Goal: Task Accomplishment & Management: Complete application form

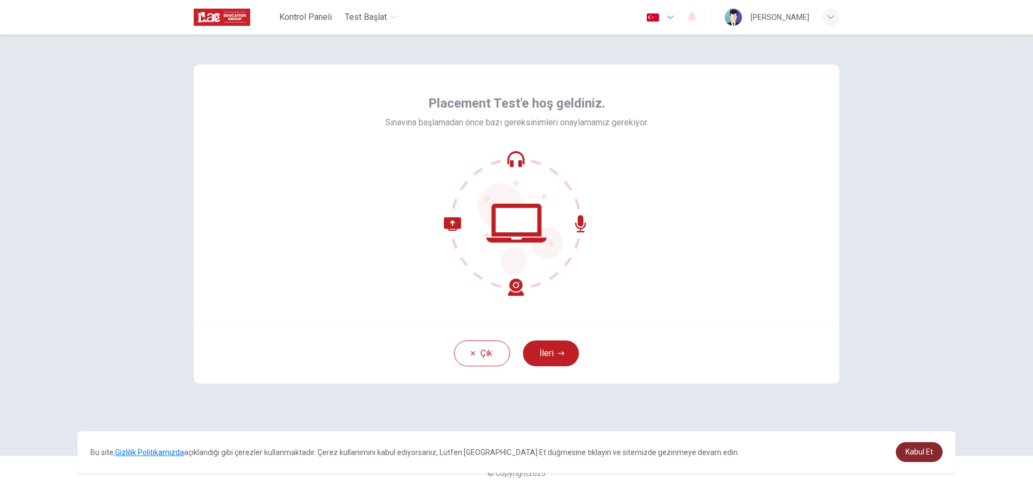
click at [933, 457] on link "Kabul Et" at bounding box center [919, 452] width 47 height 20
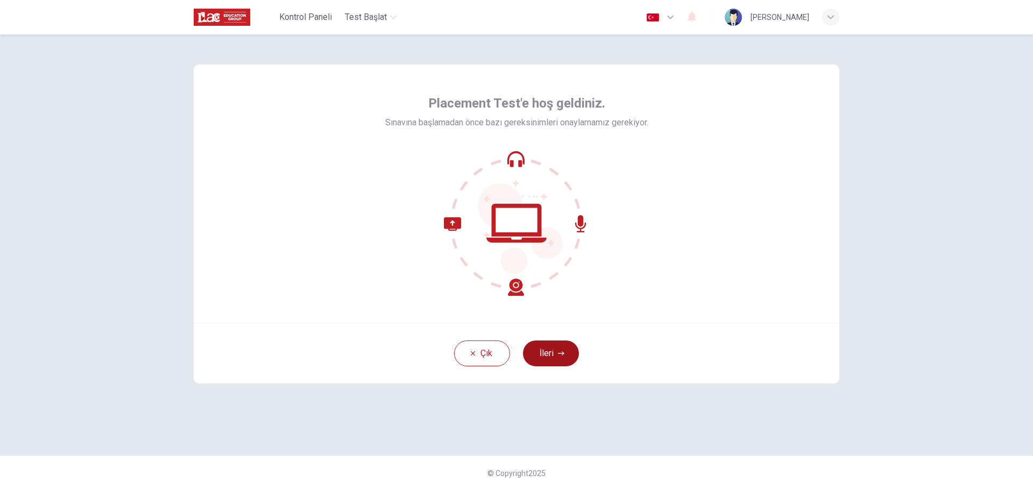
click at [553, 356] on button "İleri" at bounding box center [551, 354] width 56 height 26
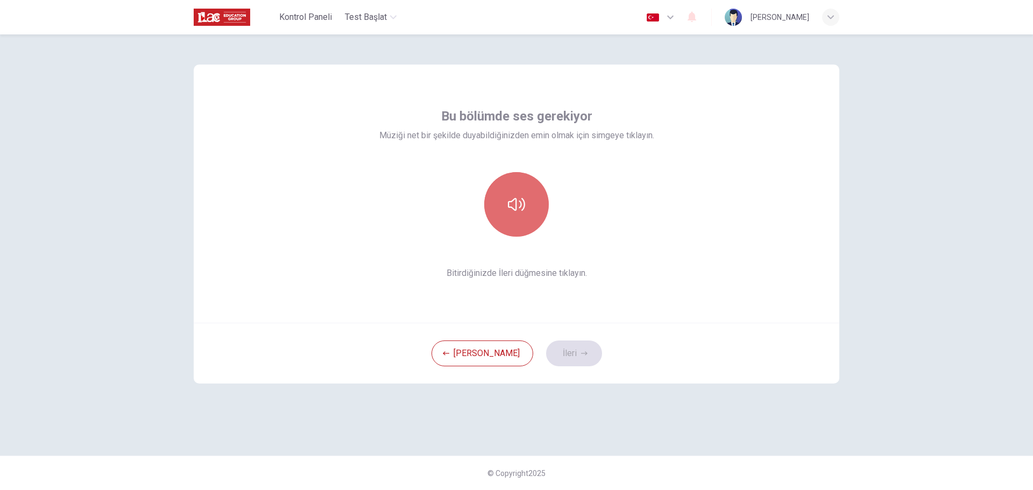
click at [524, 208] on icon "button" at bounding box center [516, 204] width 17 height 13
click at [550, 357] on button "İleri" at bounding box center [574, 354] width 56 height 26
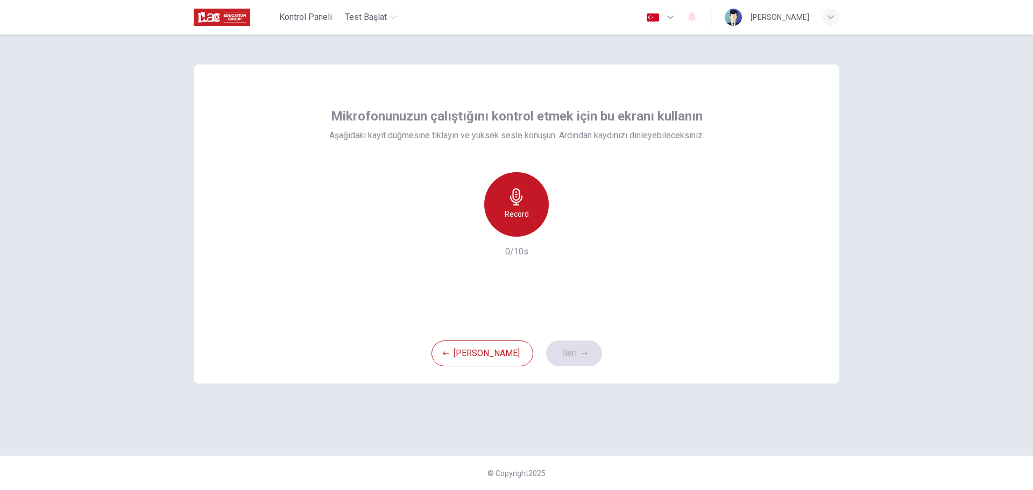
click at [522, 212] on h6 "Record" at bounding box center [517, 214] width 24 height 13
click at [565, 228] on icon "button" at bounding box center [567, 228] width 5 height 6
click at [552, 356] on button "İleri" at bounding box center [574, 354] width 56 height 26
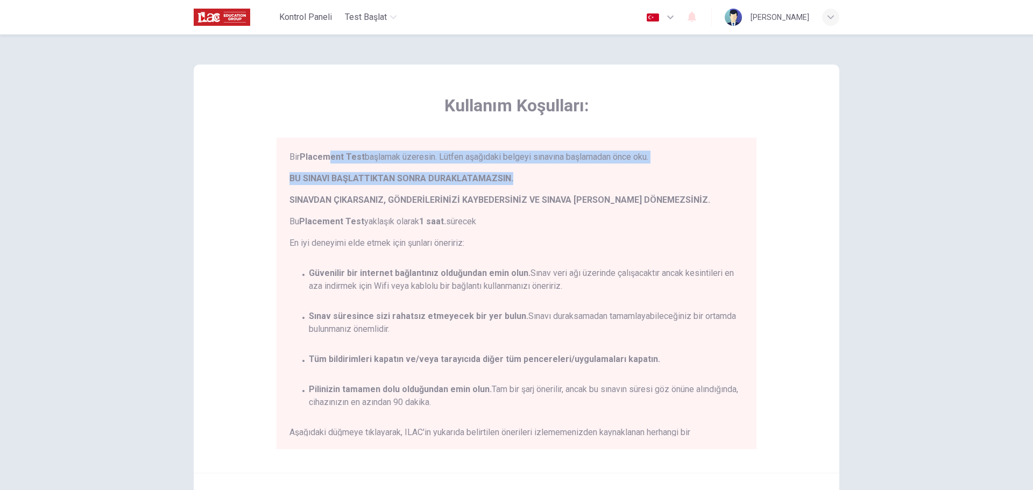
drag, startPoint x: 381, startPoint y: 159, endPoint x: 531, endPoint y: 187, distance: 152.2
click at [538, 174] on div "Bir Placement Test başlamak üzeresin. Lütfen aşağıdaki belgeyi sınavına başlama…" at bounding box center [517, 200] width 454 height 99
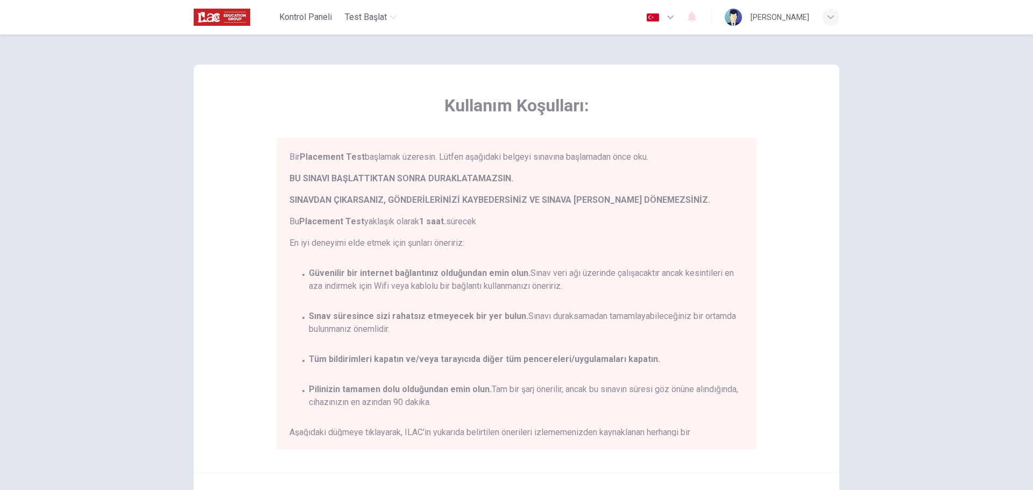
click at [509, 207] on div "Bir Placement Test başlamak üzeresin. Lütfen aşağıdaki belgeyi sınavına başlama…" at bounding box center [517, 200] width 454 height 99
drag, startPoint x: 332, startPoint y: 201, endPoint x: 501, endPoint y: 216, distance: 169.2
click at [501, 216] on div "Bir Placement Test başlamak üzeresin. Lütfen aşağıdaki belgeyi sınavına başlama…" at bounding box center [517, 200] width 454 height 99
click at [498, 219] on span "Bu Placement Test yaklaşık olarak 1 saat. sürecek" at bounding box center [517, 221] width 454 height 13
click at [497, 219] on span "Bu Placement Test yaklaşık olarak 1 saat. sürecek" at bounding box center [517, 221] width 454 height 13
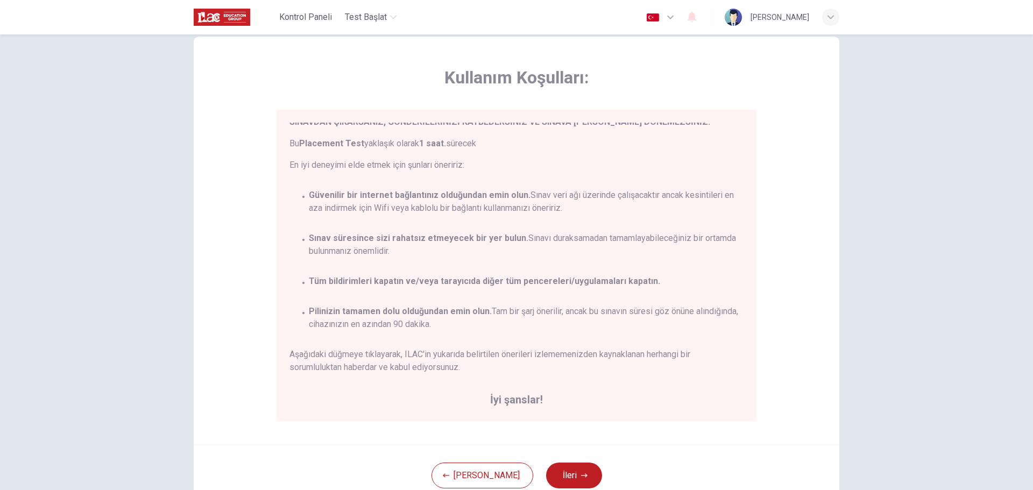
scroll to position [54, 0]
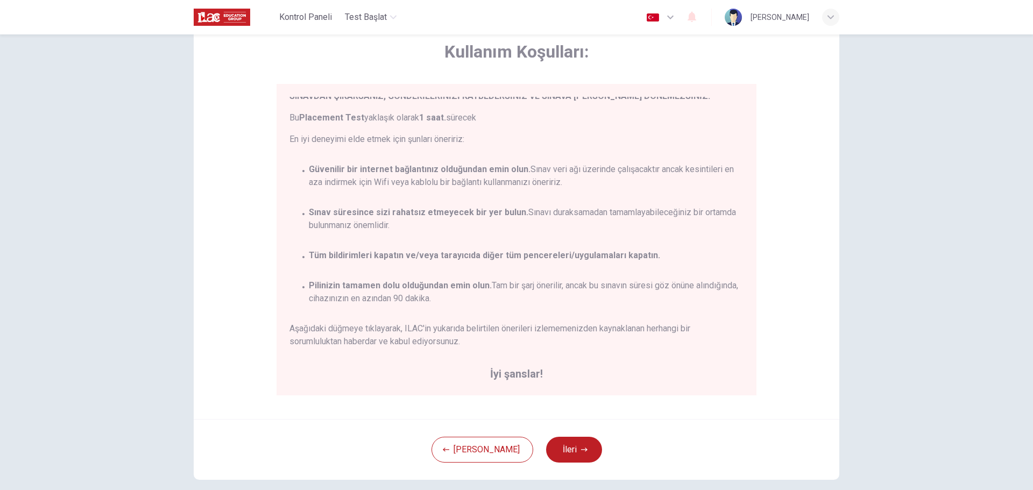
click at [648, 462] on div "[PERSON_NAME] İleri" at bounding box center [517, 449] width 646 height 61
click at [554, 445] on button "İleri" at bounding box center [574, 450] width 56 height 26
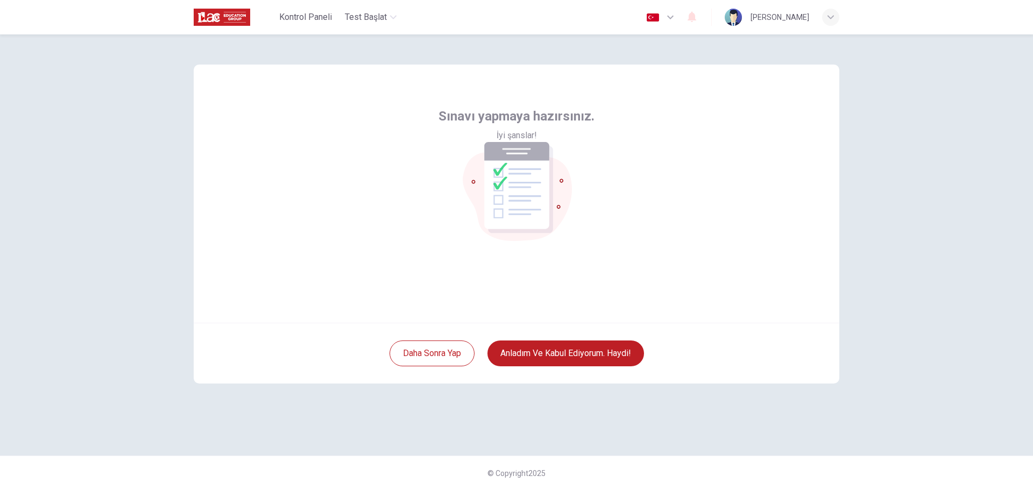
scroll to position [0, 0]
click at [533, 353] on button "Anladım ve kabul ediyorum. Haydi!" at bounding box center [566, 354] width 157 height 26
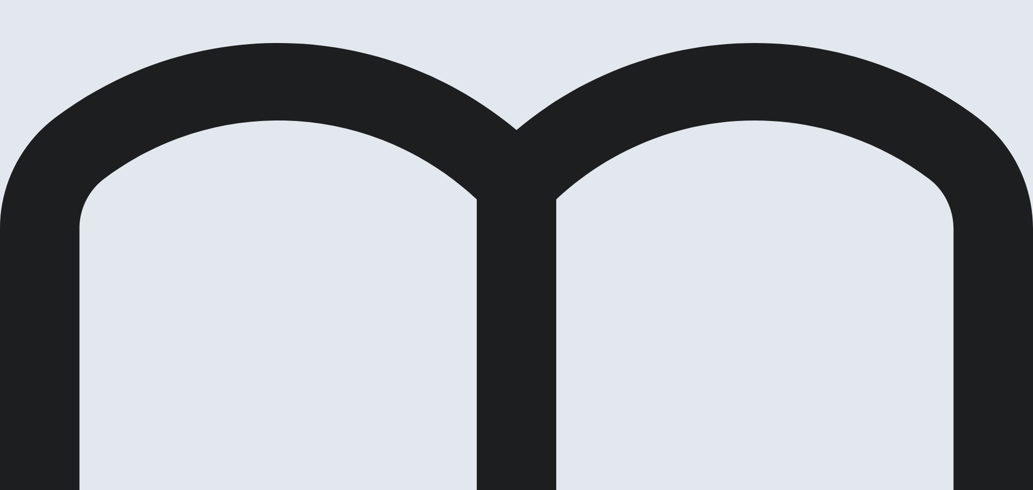
drag, startPoint x: 272, startPoint y: 158, endPoint x: 280, endPoint y: 158, distance: 7.6
drag, startPoint x: 227, startPoint y: 161, endPoint x: 266, endPoint y: 163, distance: 39.9
drag, startPoint x: 225, startPoint y: 189, endPoint x: 263, endPoint y: 188, distance: 37.7
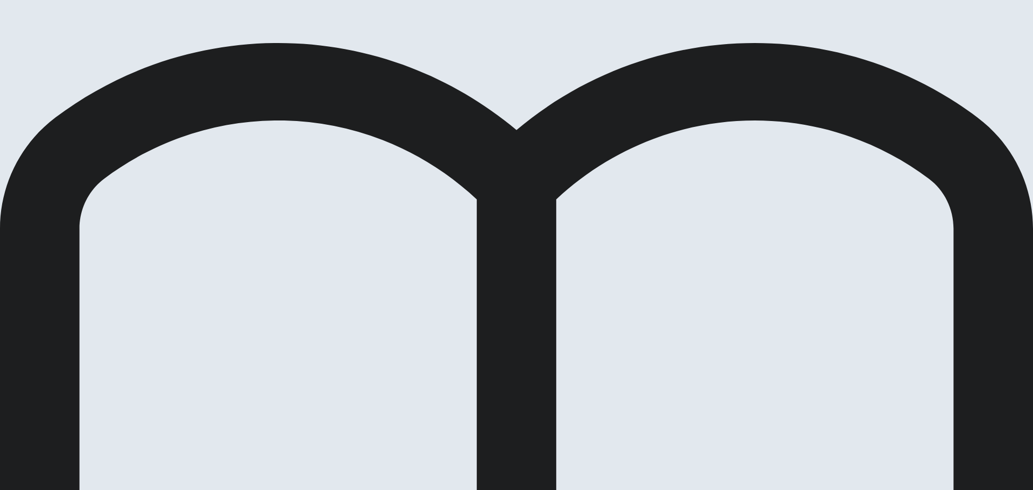
drag, startPoint x: 316, startPoint y: 136, endPoint x: 344, endPoint y: 138, distance: 27.5
drag, startPoint x: 298, startPoint y: 153, endPoint x: 308, endPoint y: 156, distance: 10.6
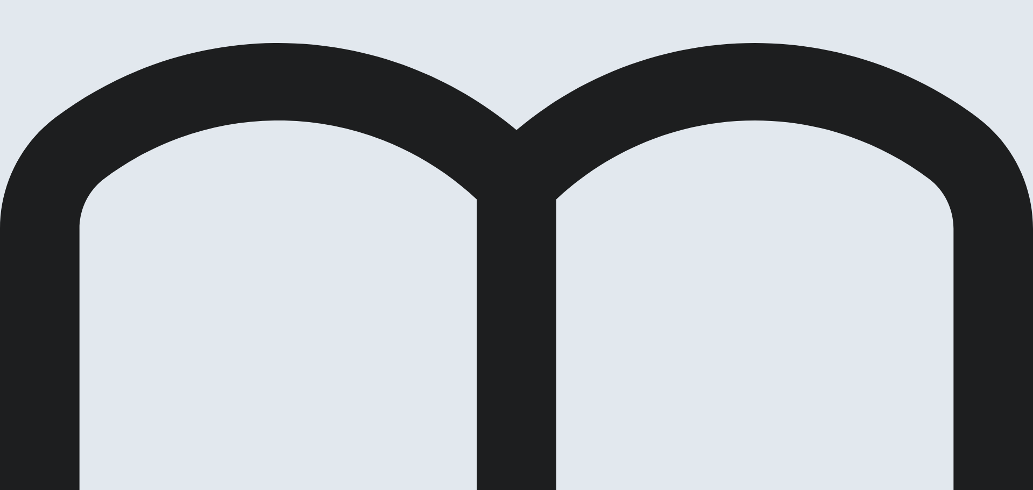
drag, startPoint x: 237, startPoint y: 158, endPoint x: 314, endPoint y: 158, distance: 76.4
drag, startPoint x: 247, startPoint y: 187, endPoint x: 333, endPoint y: 192, distance: 86.3
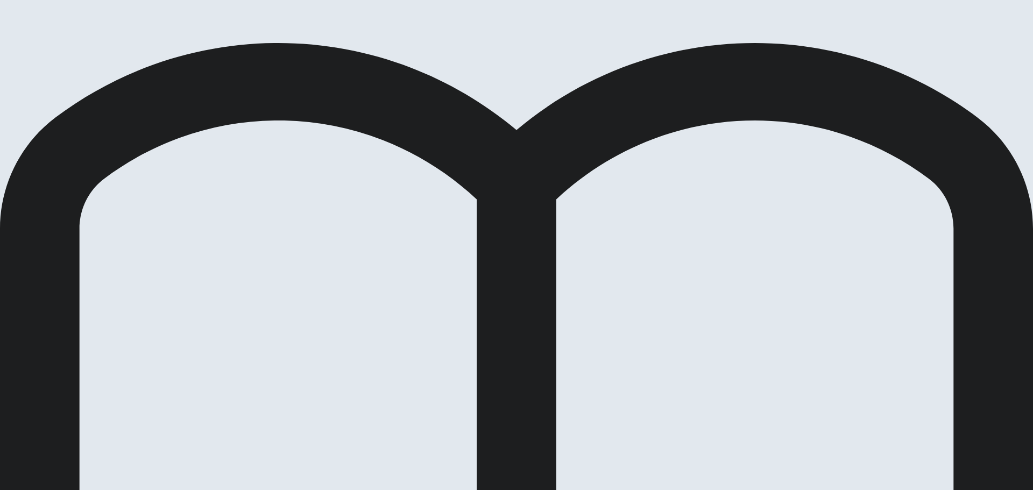
drag, startPoint x: 231, startPoint y: 222, endPoint x: 268, endPoint y: 222, distance: 37.1
drag, startPoint x: 221, startPoint y: 224, endPoint x: 265, endPoint y: 223, distance: 44.1
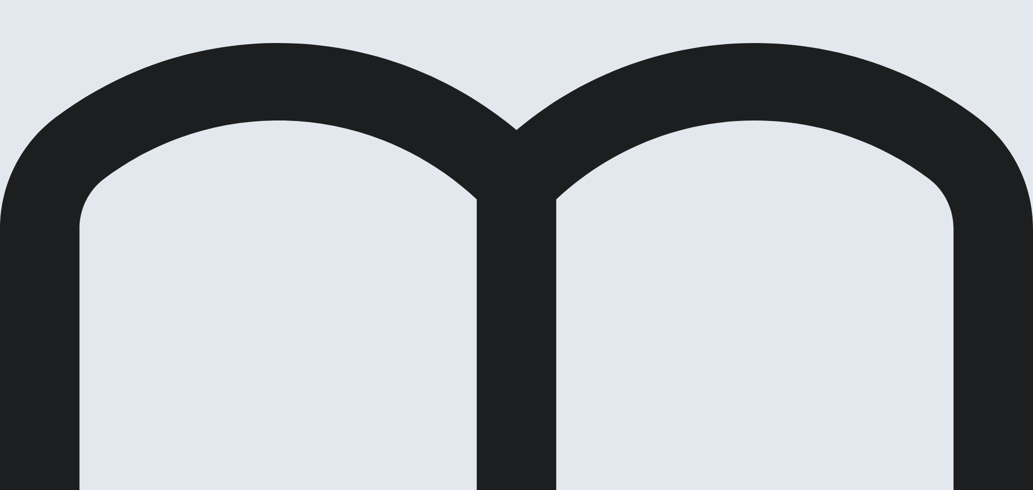
drag, startPoint x: 461, startPoint y: 139, endPoint x: 477, endPoint y: 138, distance: 16.2
drag, startPoint x: 471, startPoint y: 139, endPoint x: 462, endPoint y: 142, distance: 9.0
drag, startPoint x: 476, startPoint y: 140, endPoint x: 545, endPoint y: 154, distance: 70.4
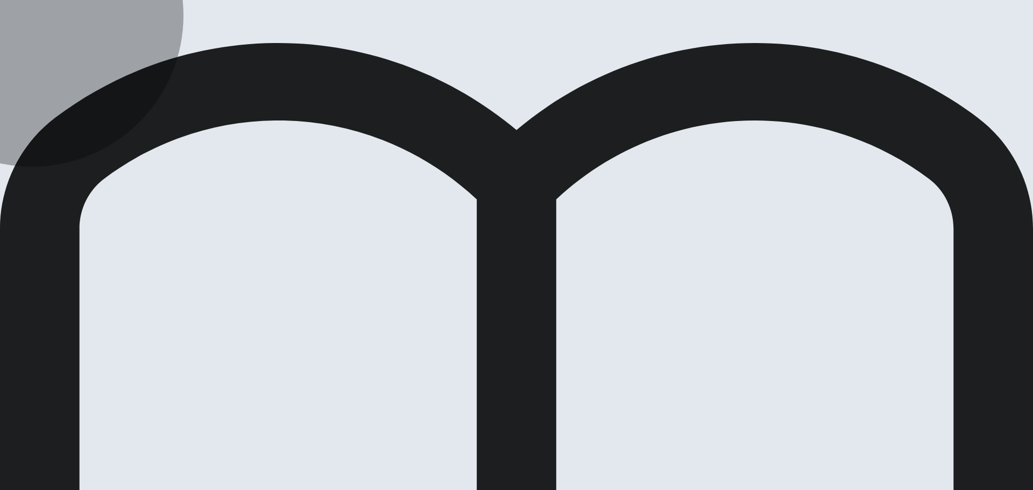
drag, startPoint x: 457, startPoint y: 176, endPoint x: 685, endPoint y: 138, distance: 230.3
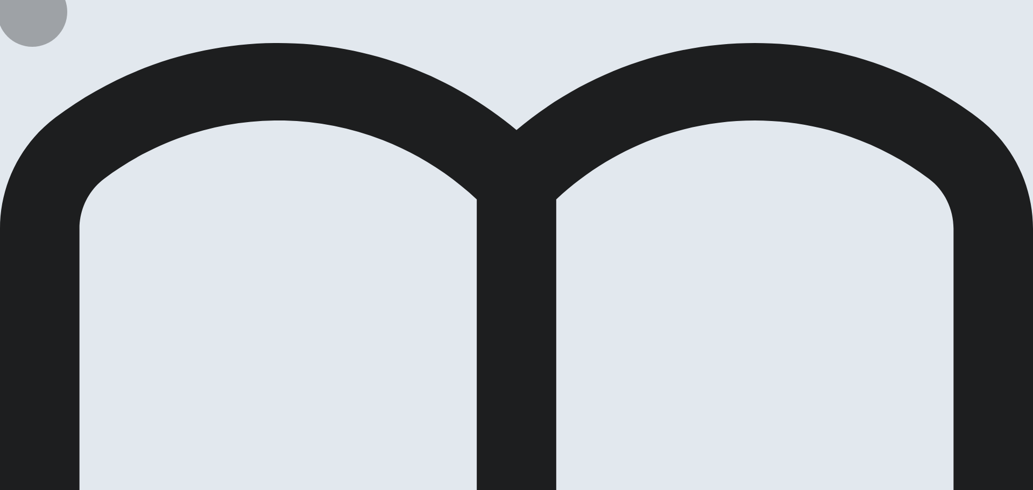
drag, startPoint x: 461, startPoint y: 246, endPoint x: 476, endPoint y: 245, distance: 15.6
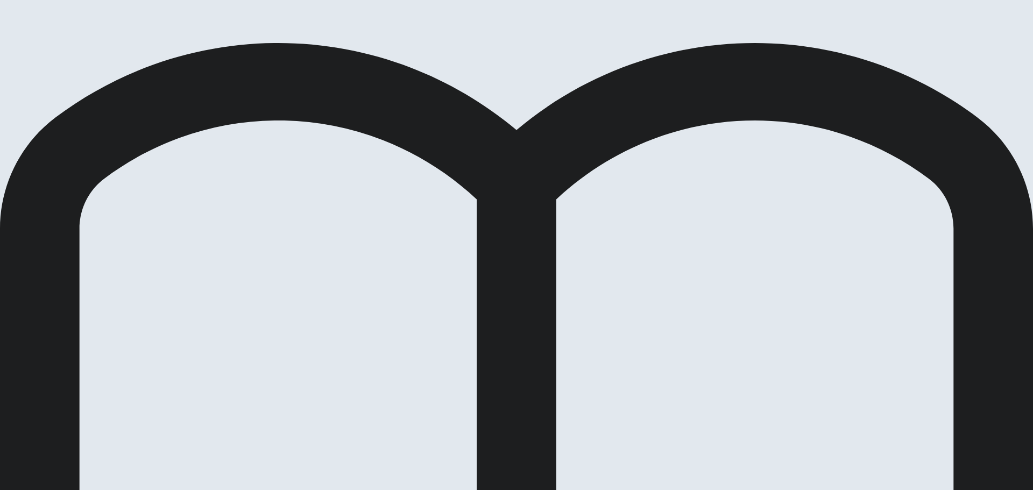
drag, startPoint x: 501, startPoint y: 138, endPoint x: 509, endPoint y: 139, distance: 8.1
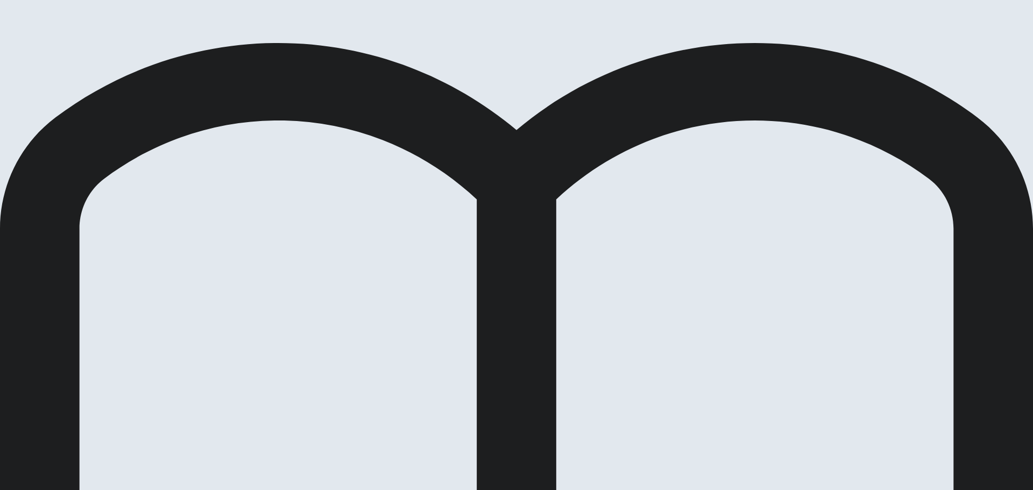
drag, startPoint x: 503, startPoint y: 137, endPoint x: 465, endPoint y: 136, distance: 38.2
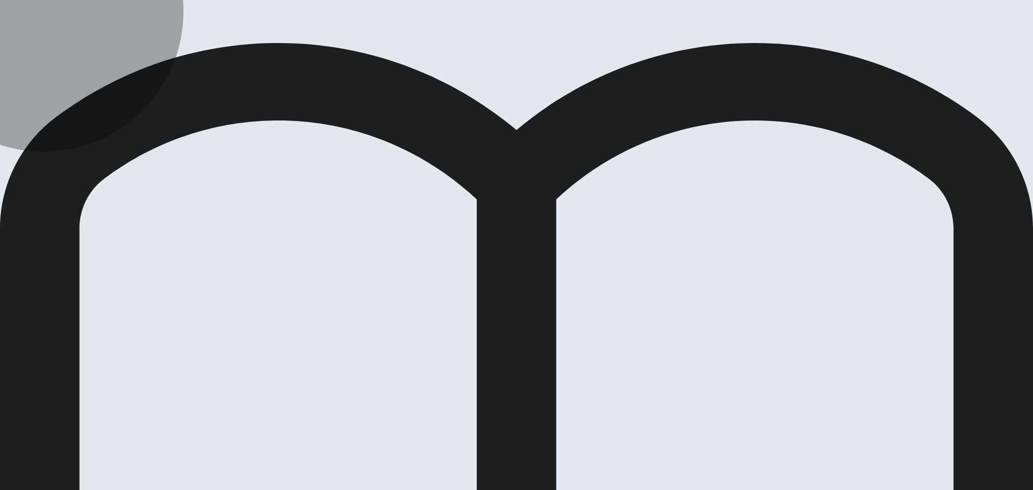
drag, startPoint x: 469, startPoint y: 279, endPoint x: 470, endPoint y: 245, distance: 33.4
drag, startPoint x: 469, startPoint y: 292, endPoint x: 465, endPoint y: 252, distance: 40.1
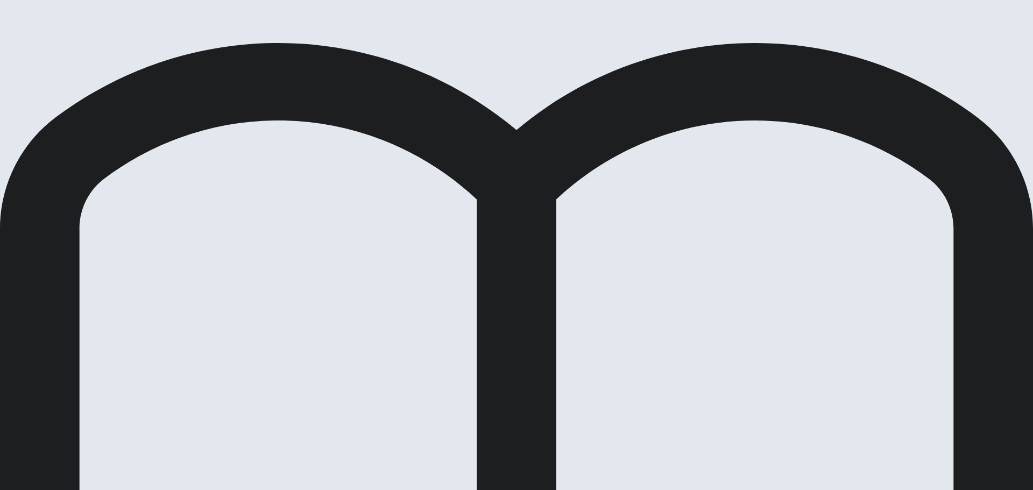
drag, startPoint x: 469, startPoint y: 278, endPoint x: 616, endPoint y: 144, distance: 198.9
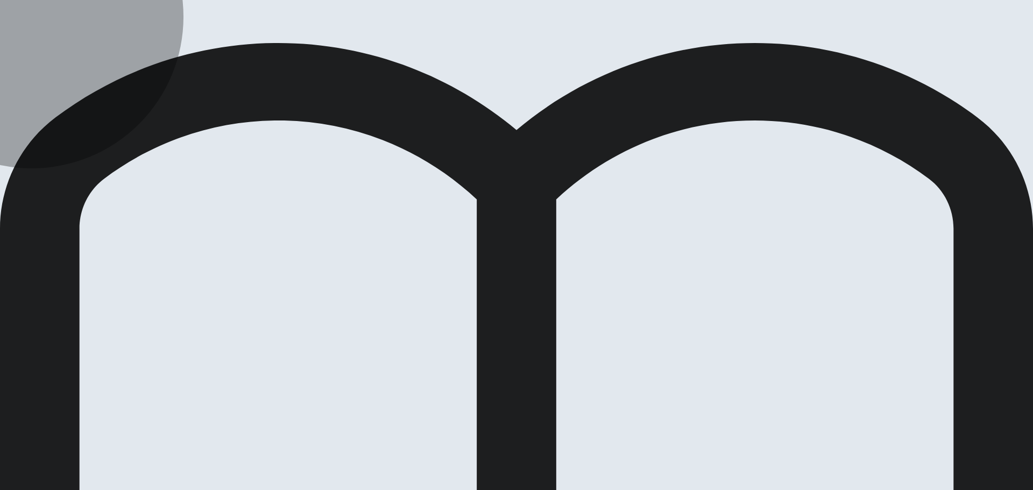
drag, startPoint x: 457, startPoint y: 249, endPoint x: 670, endPoint y: 124, distance: 246.3
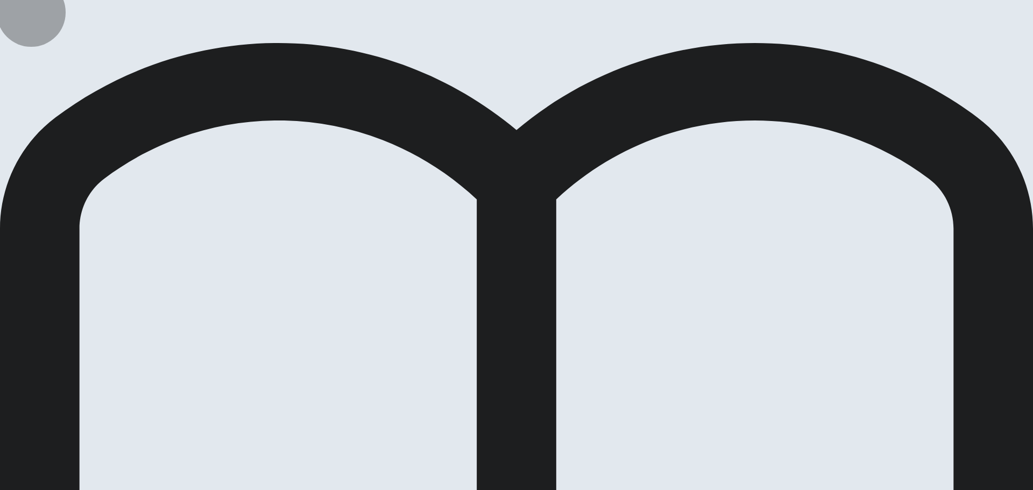
drag, startPoint x: 465, startPoint y: 207, endPoint x: 488, endPoint y: 205, distance: 23.2
drag, startPoint x: 531, startPoint y: 137, endPoint x: 520, endPoint y: 137, distance: 11.3
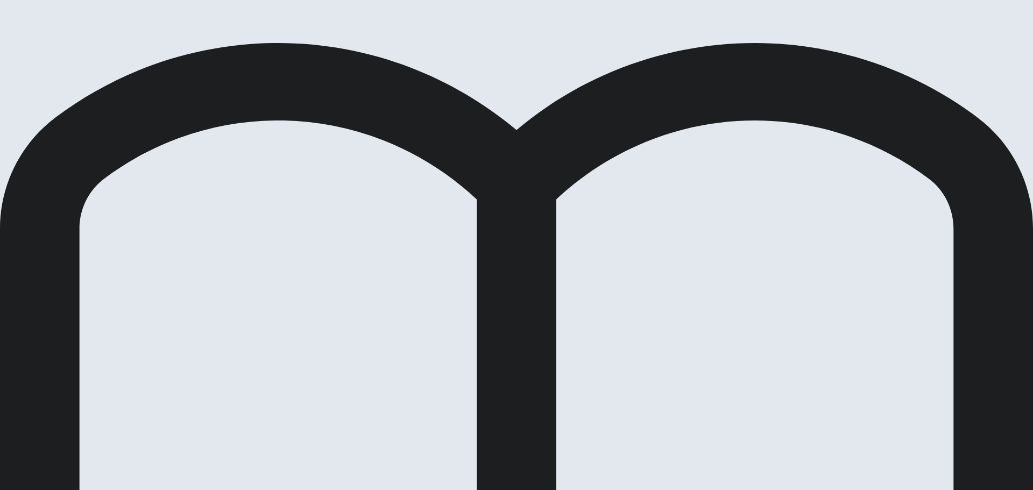
drag, startPoint x: 596, startPoint y: 131, endPoint x: 662, endPoint y: 121, distance: 67.1
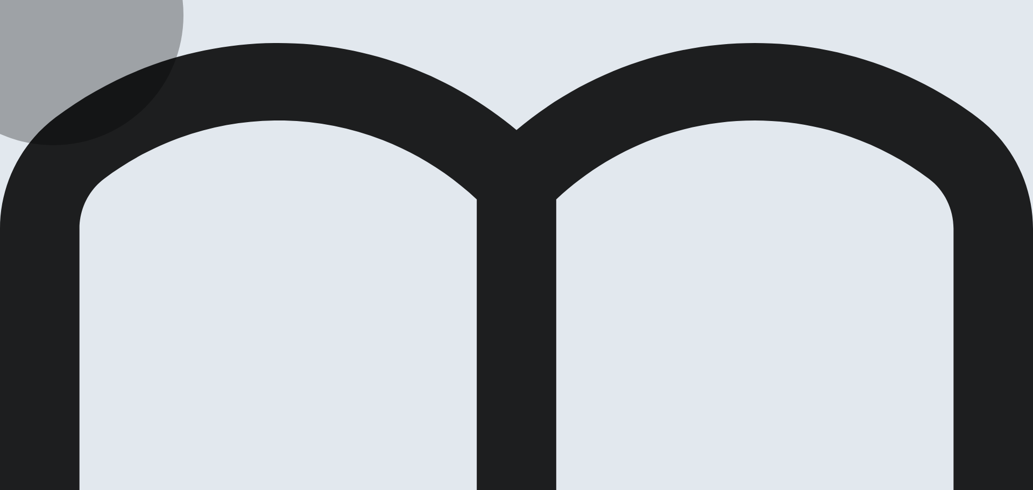
drag, startPoint x: 479, startPoint y: 247, endPoint x: 610, endPoint y: 173, distance: 150.1
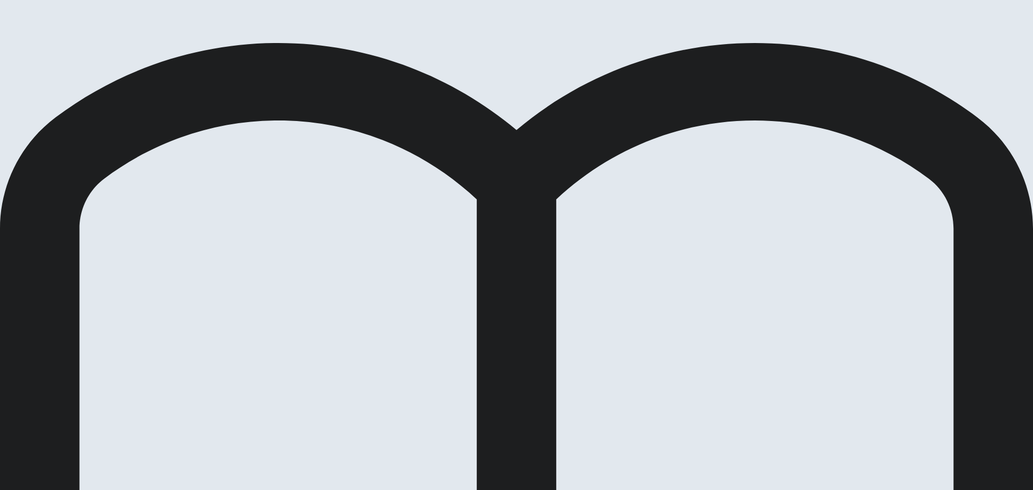
drag, startPoint x: 476, startPoint y: 209, endPoint x: 619, endPoint y: 149, distance: 155.6
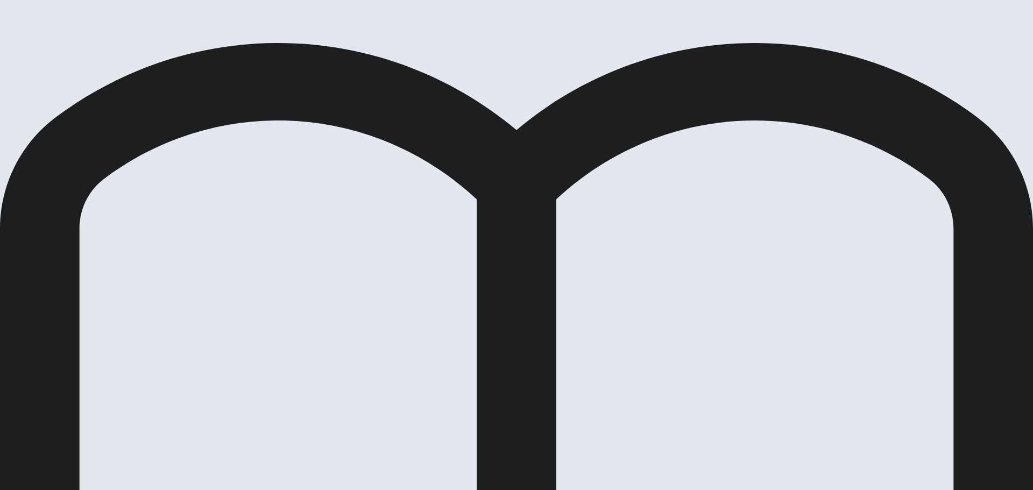
drag, startPoint x: 465, startPoint y: 283, endPoint x: 730, endPoint y: 53, distance: 351.0
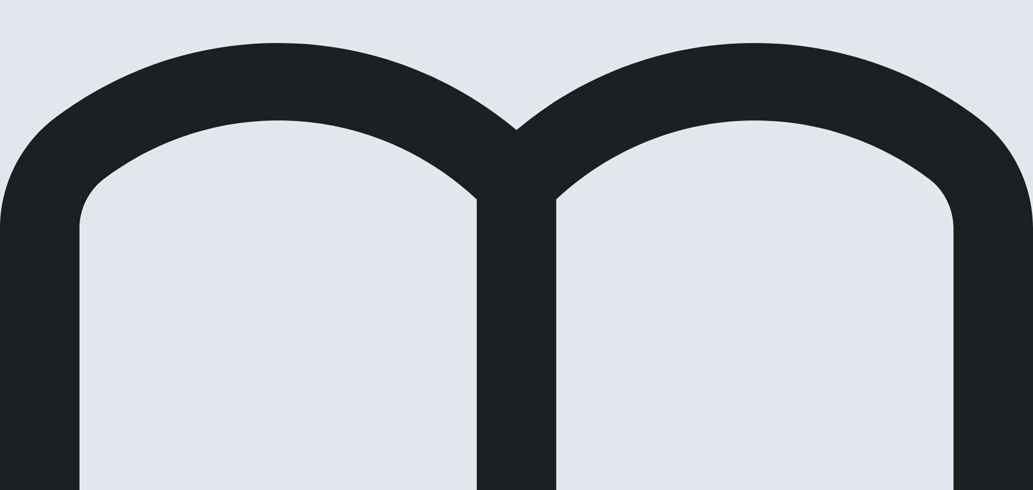
drag, startPoint x: 478, startPoint y: 283, endPoint x: 483, endPoint y: 214, distance: 69.6
drag, startPoint x: 439, startPoint y: 138, endPoint x: 475, endPoint y: 136, distance: 36.6
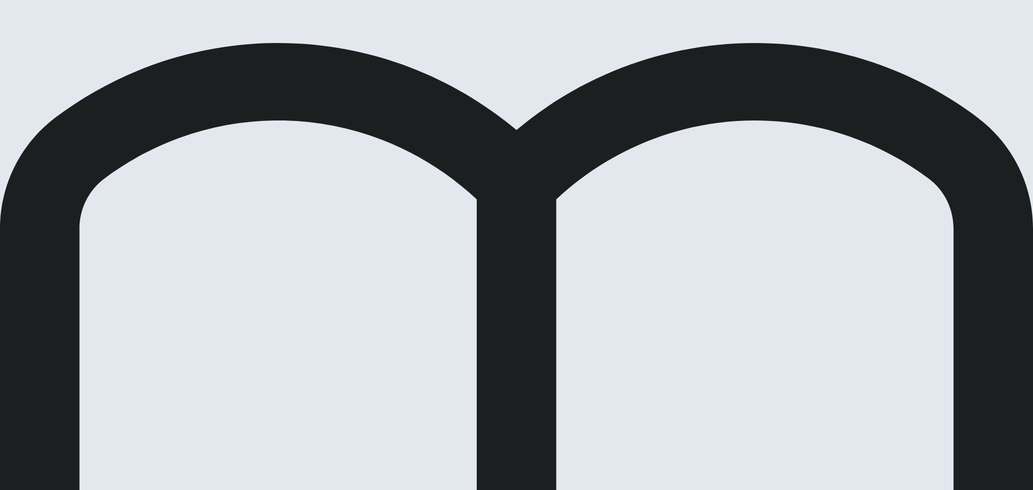
drag, startPoint x: 468, startPoint y: 176, endPoint x: 606, endPoint y: 151, distance: 139.6
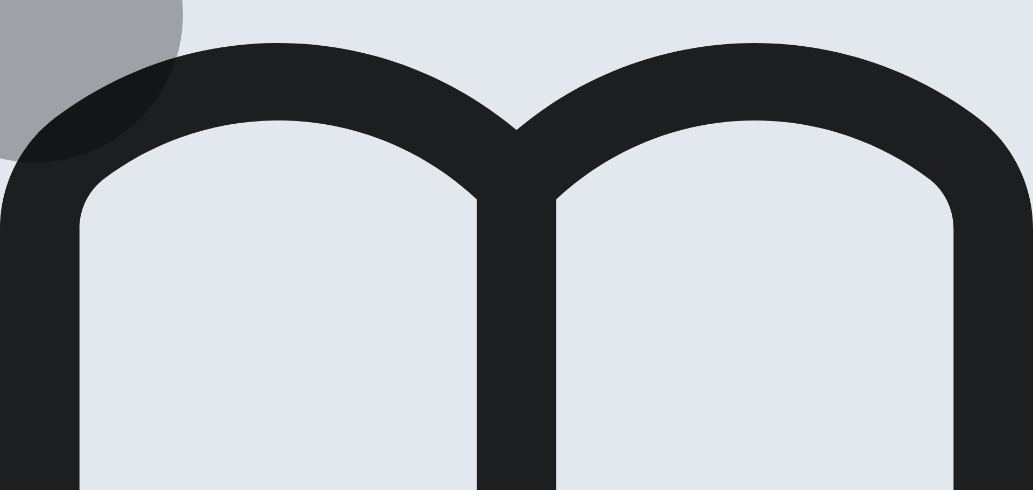
drag, startPoint x: 461, startPoint y: 247, endPoint x: 658, endPoint y: 151, distance: 218.8
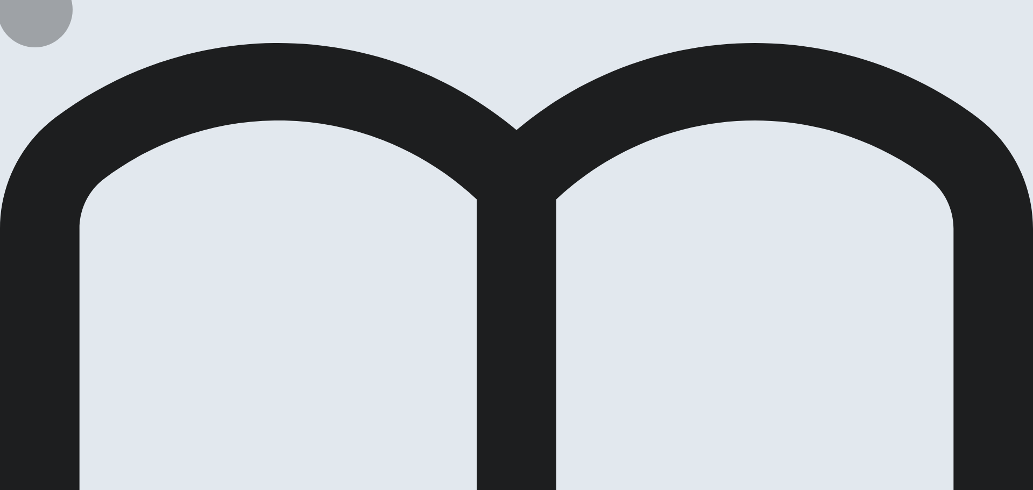
drag, startPoint x: 477, startPoint y: 280, endPoint x: 536, endPoint y: 249, distance: 66.2
drag, startPoint x: 439, startPoint y: 139, endPoint x: 490, endPoint y: 140, distance: 51.1
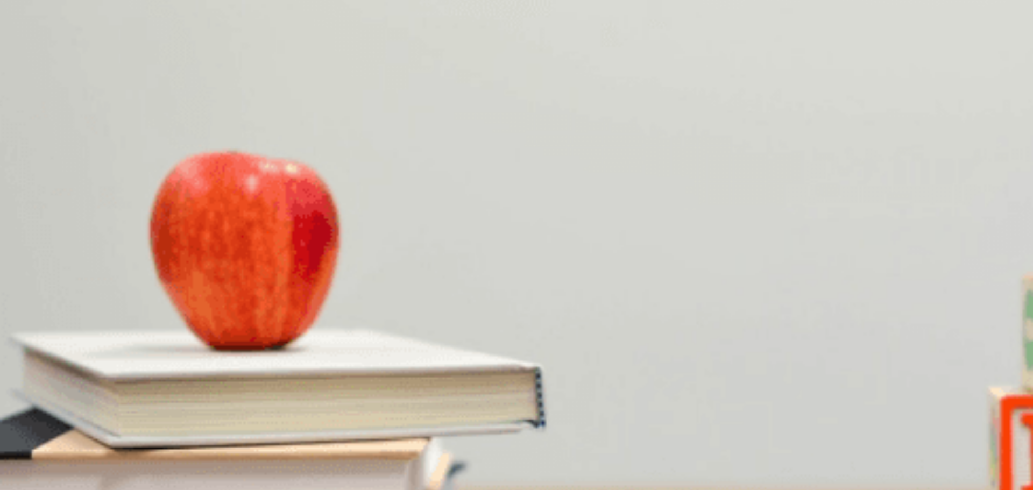
drag, startPoint x: 321, startPoint y: 153, endPoint x: 302, endPoint y: 152, distance: 18.9
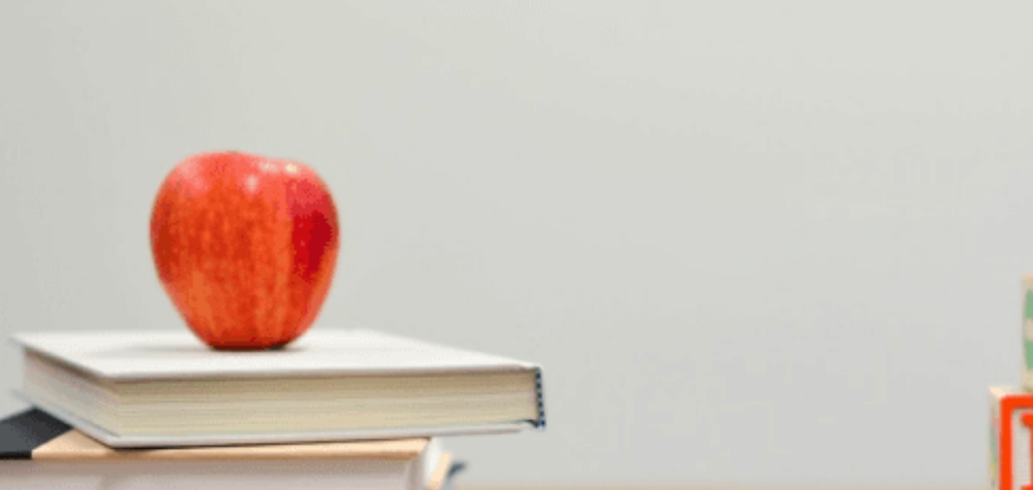
scroll to position [896, 0]
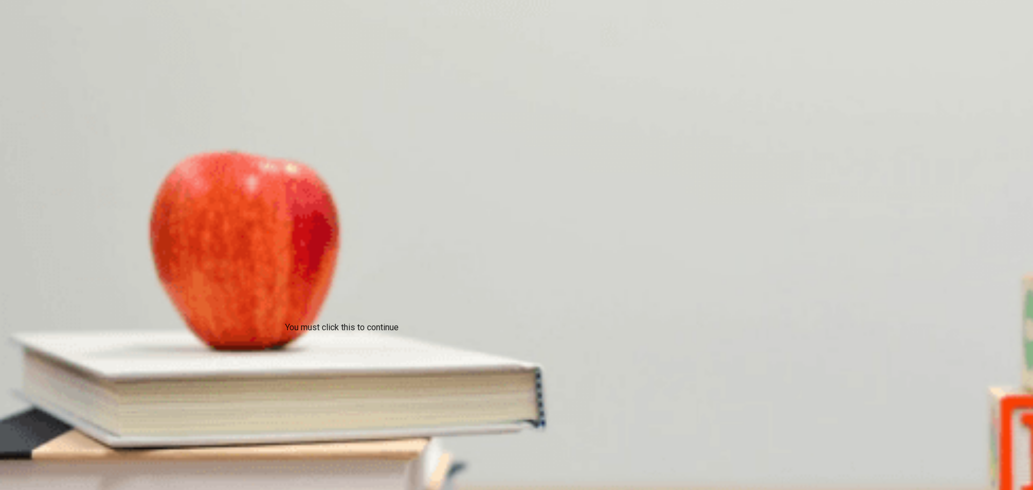
type input "0"
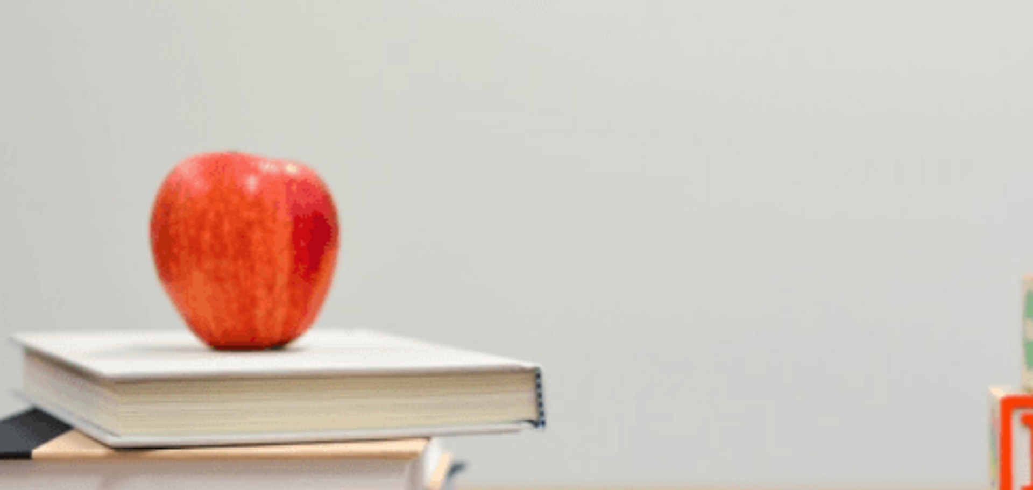
scroll to position [754, 0]
drag, startPoint x: 444, startPoint y: 337, endPoint x: 465, endPoint y: 342, distance: 21.7
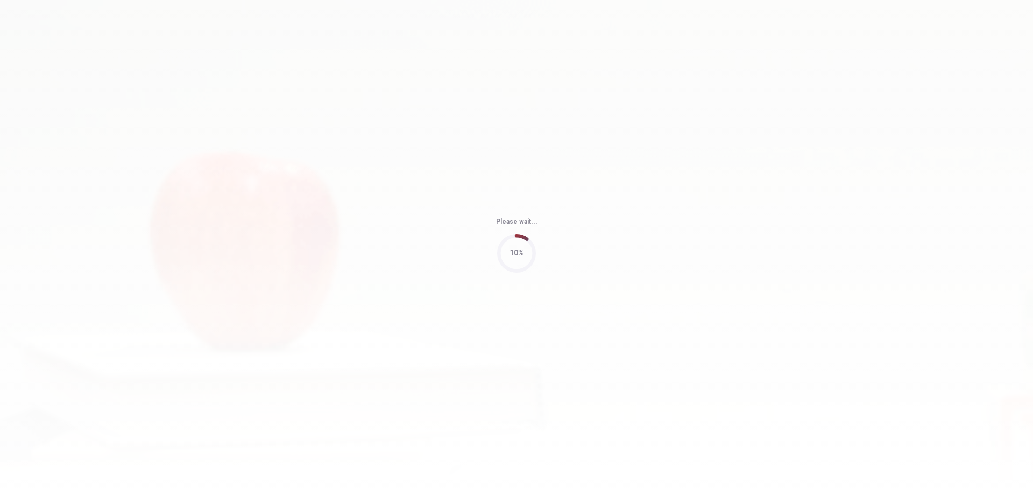
type input "73"
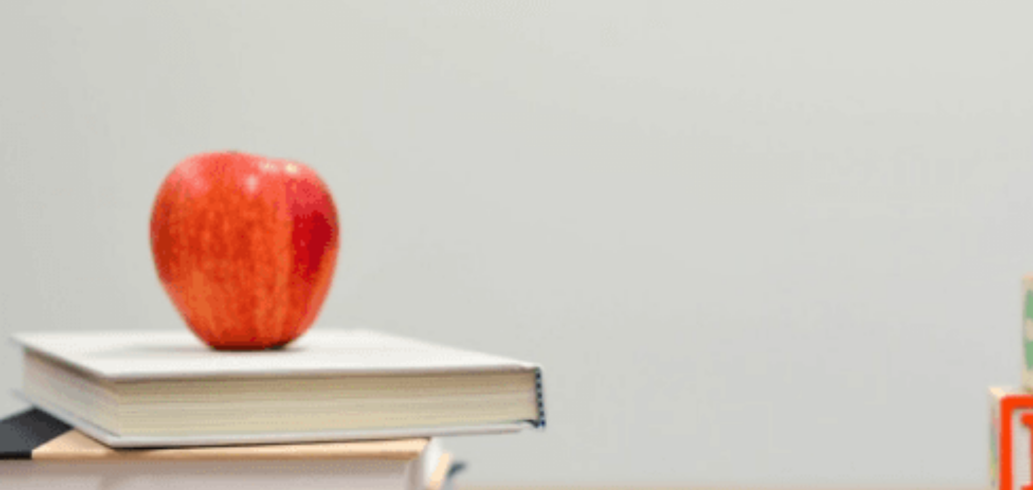
scroll to position [1004, 0]
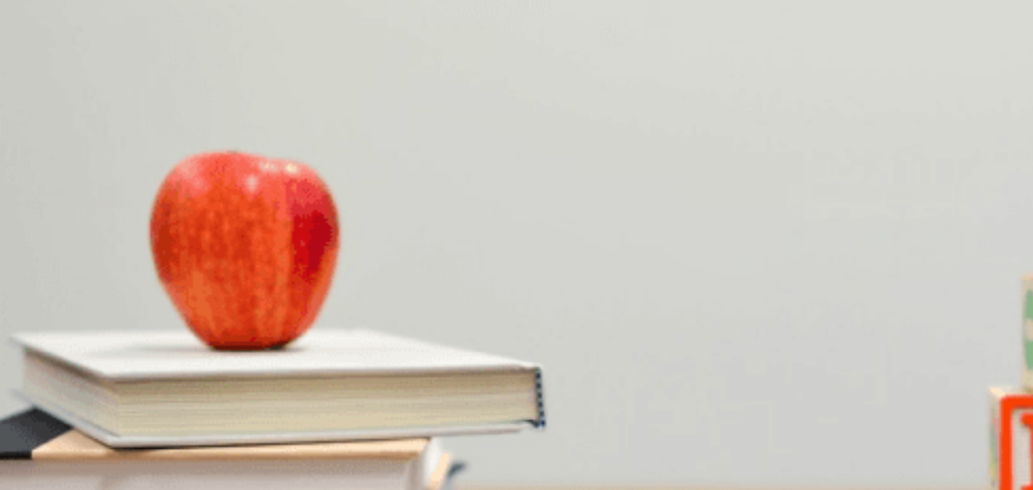
scroll to position [0, 0]
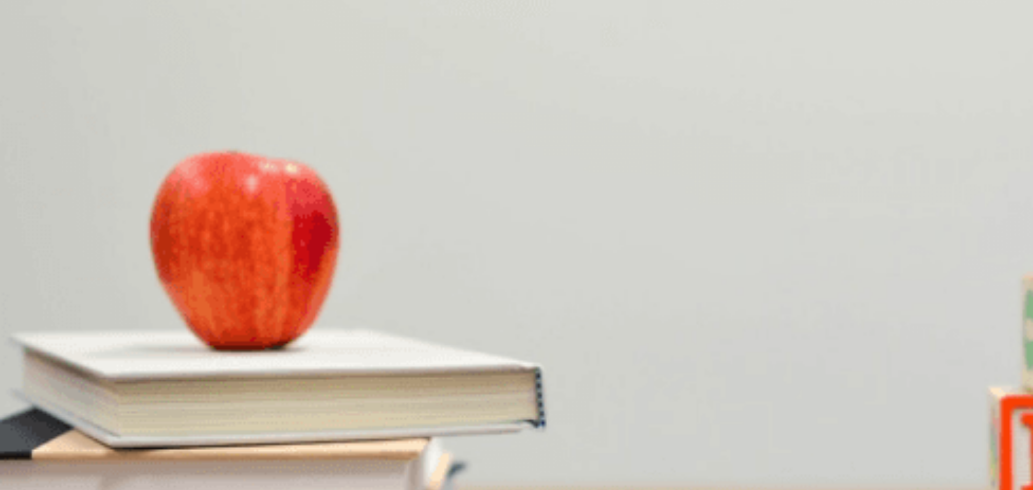
drag, startPoint x: 840, startPoint y: 369, endPoint x: 835, endPoint y: 346, distance: 24.2
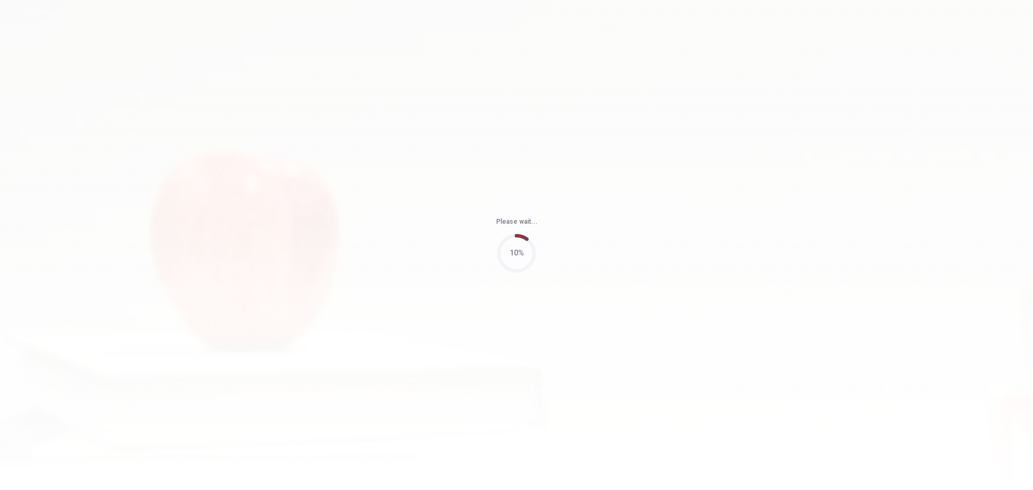
type input "56"
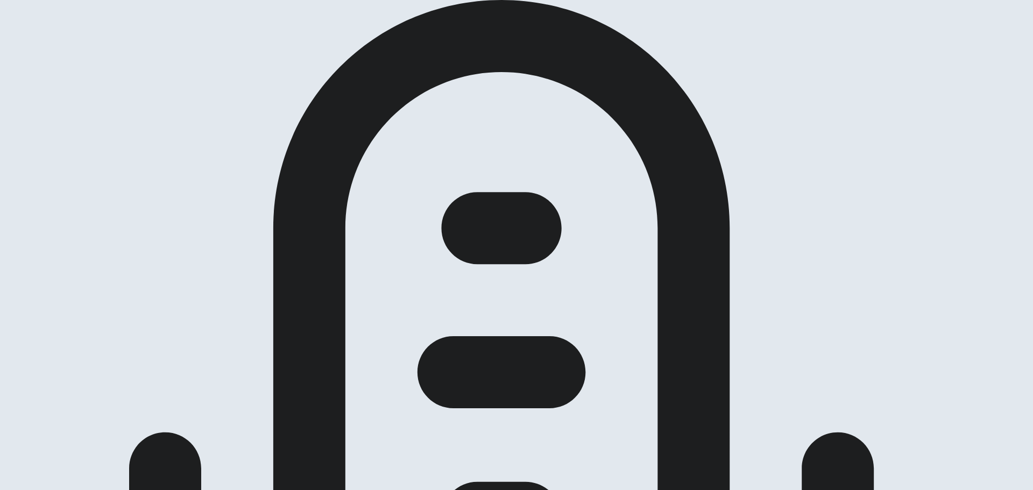
scroll to position [91, 0]
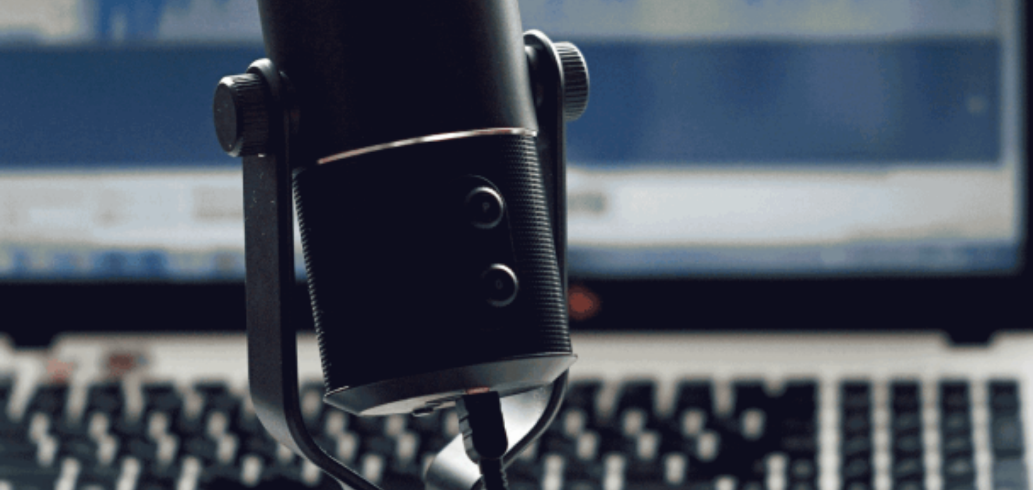
drag, startPoint x: 432, startPoint y: 192, endPoint x: 389, endPoint y: 186, distance: 42.9
drag, startPoint x: 442, startPoint y: 193, endPoint x: 386, endPoint y: 187, distance: 55.8
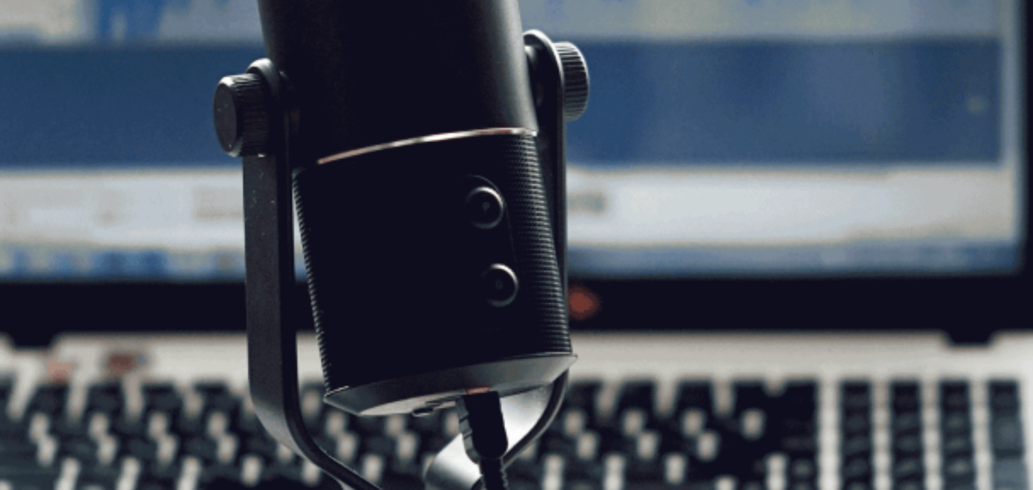
drag, startPoint x: 448, startPoint y: 189, endPoint x: 400, endPoint y: 194, distance: 48.7
drag, startPoint x: 384, startPoint y: 199, endPoint x: 437, endPoint y: 185, distance: 54.4
drag, startPoint x: 445, startPoint y: 185, endPoint x: 405, endPoint y: 191, distance: 40.2
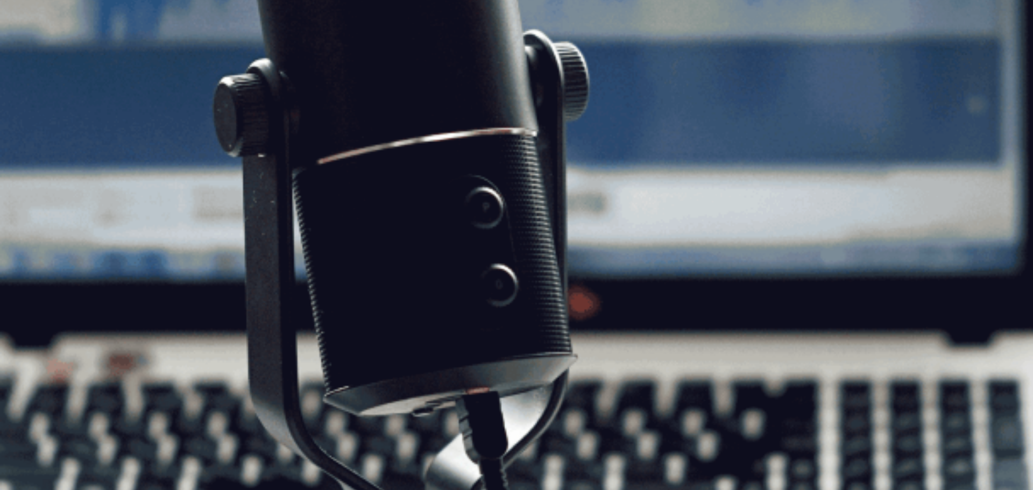
drag, startPoint x: 382, startPoint y: 194, endPoint x: 302, endPoint y: 222, distance: 83.9
drag, startPoint x: 302, startPoint y: 222, endPoint x: 335, endPoint y: 218, distance: 33.0
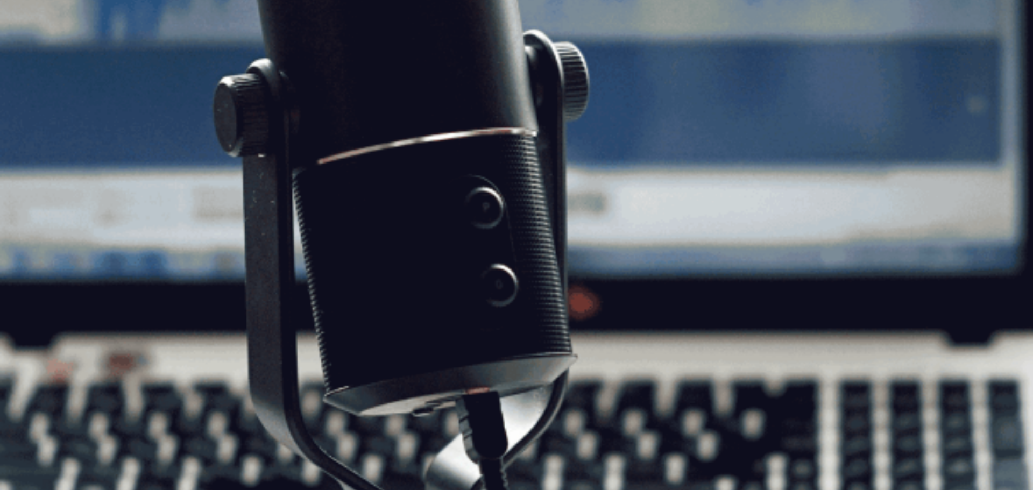
drag, startPoint x: 335, startPoint y: 218, endPoint x: 438, endPoint y: 210, distance: 103.1
drag, startPoint x: 411, startPoint y: 223, endPoint x: 450, endPoint y: 219, distance: 40.1
drag, startPoint x: 322, startPoint y: 237, endPoint x: 374, endPoint y: 230, distance: 52.1
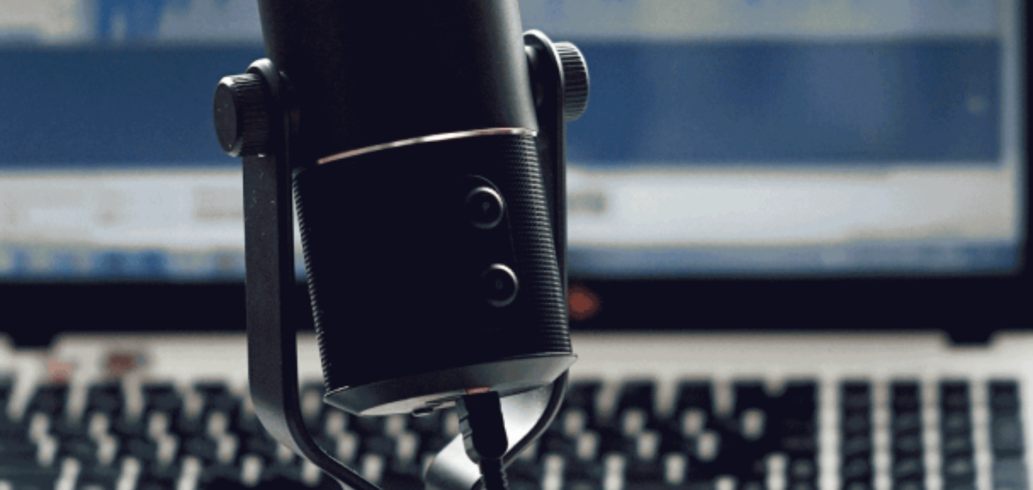
drag, startPoint x: 374, startPoint y: 230, endPoint x: 392, endPoint y: 219, distance: 21.7
drag, startPoint x: 392, startPoint y: 219, endPoint x: 380, endPoint y: 227, distance: 14.8
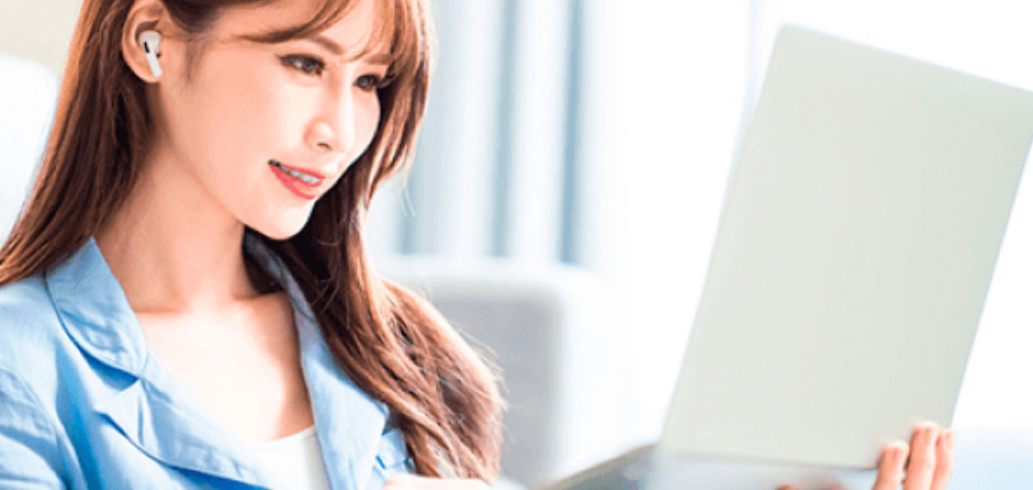
scroll to position [0, 0]
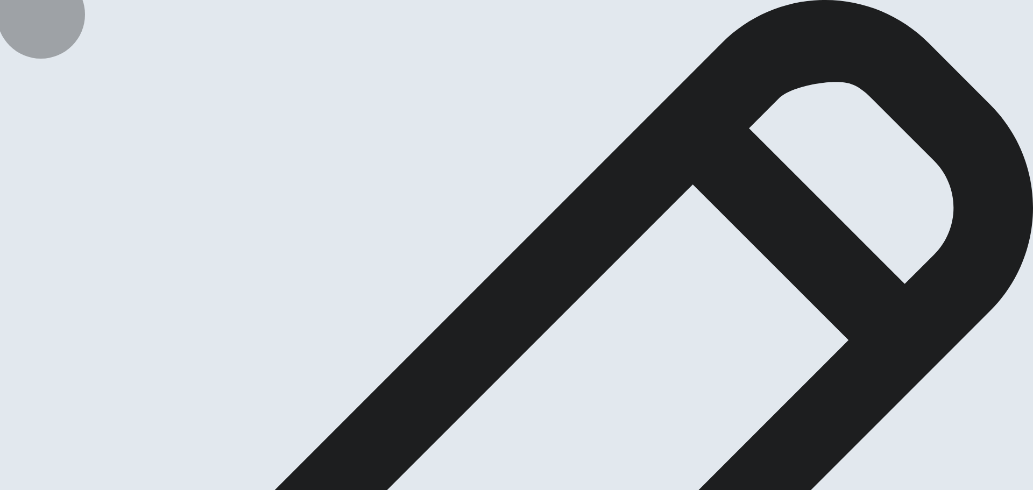
type textarea "i was"
drag, startPoint x: 574, startPoint y: 114, endPoint x: 487, endPoint y: 126, distance: 88.1
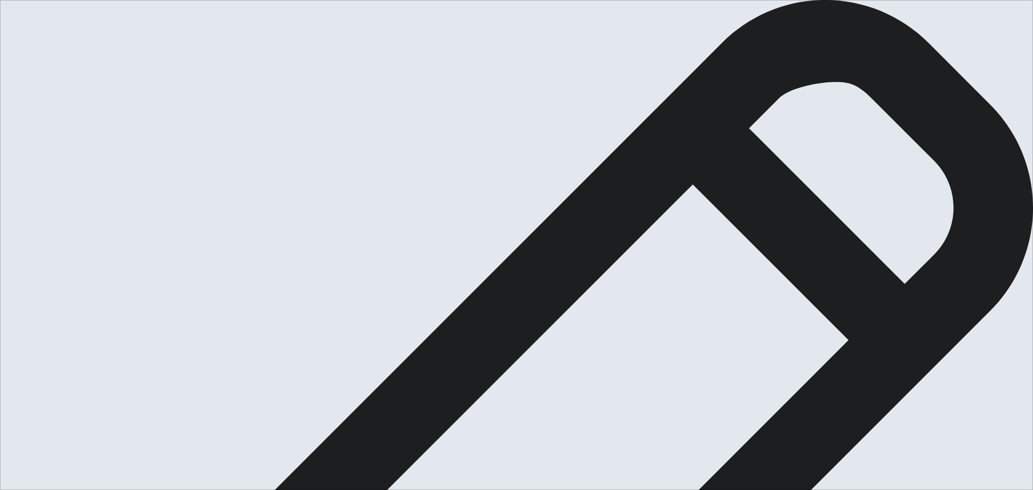
type textarea "I was playing tennis for a 12 years. One time i achieved win tournoment. it's v…"
